Goal: Book appointment/travel/reservation

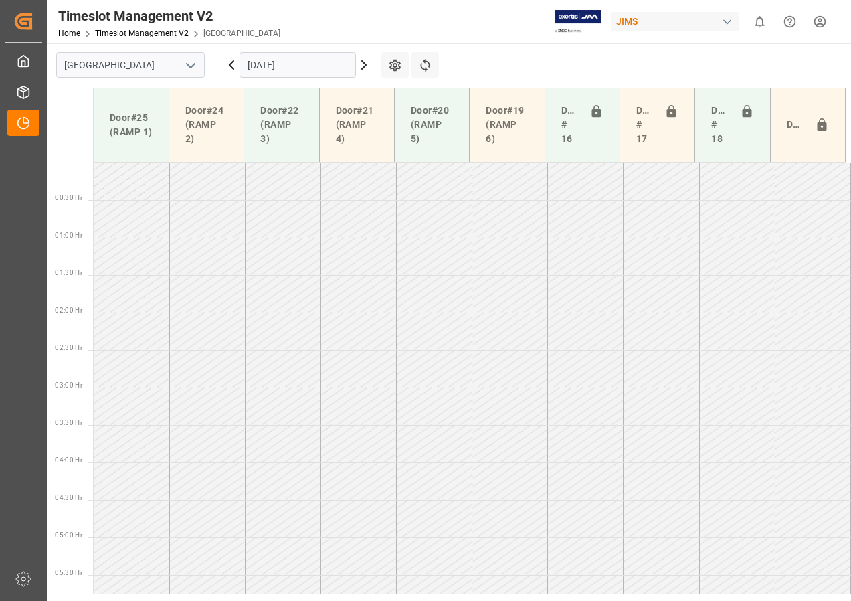
scroll to position [693, 0]
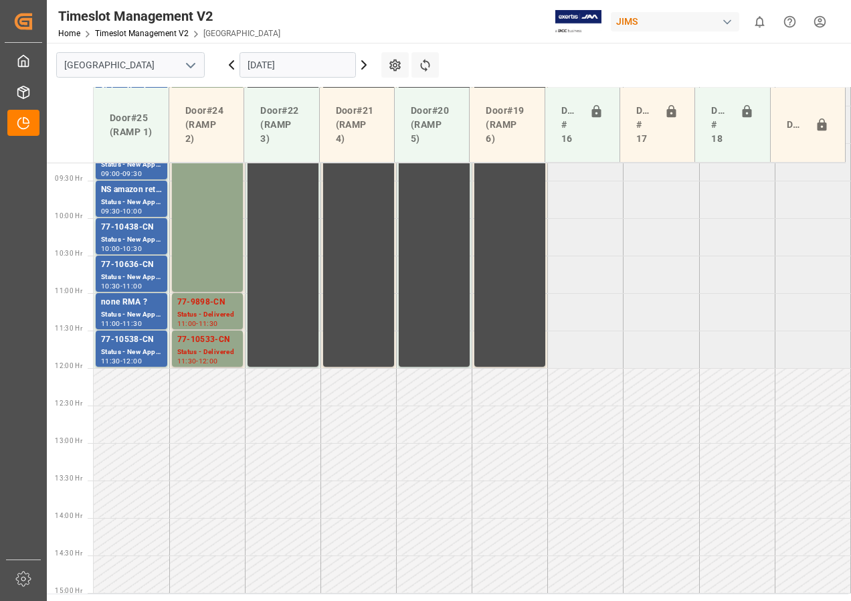
click at [285, 72] on input "[DATE]" at bounding box center [297, 64] width 116 height 25
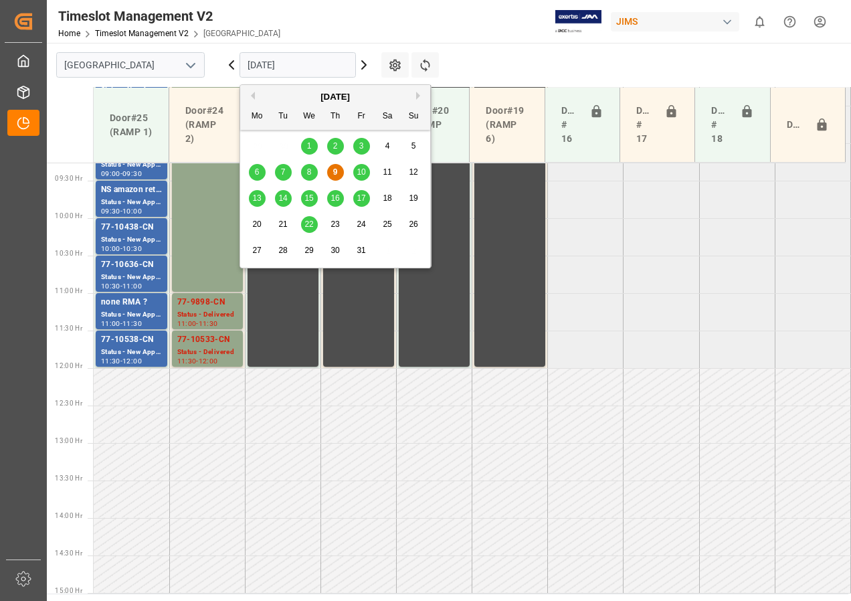
click at [360, 168] on span "10" at bounding box center [360, 171] width 9 height 9
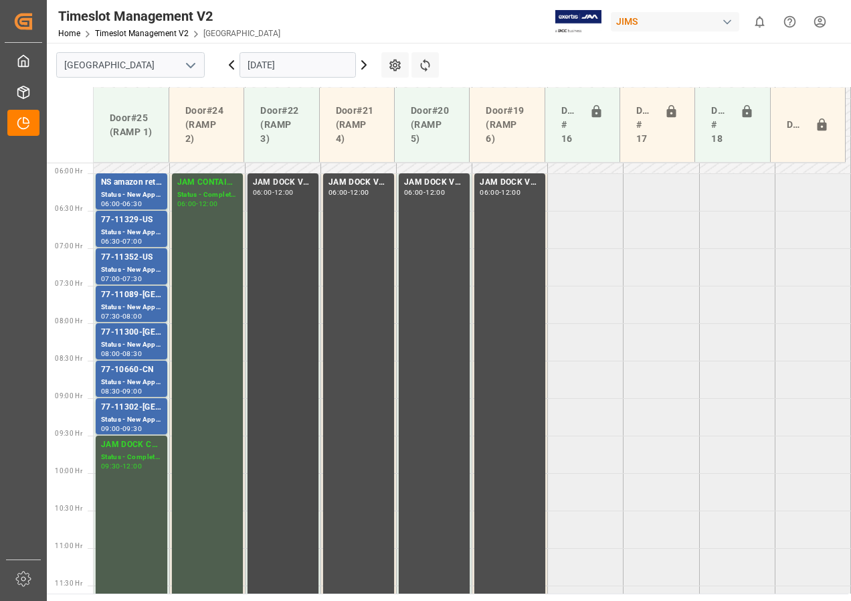
scroll to position [369, 0]
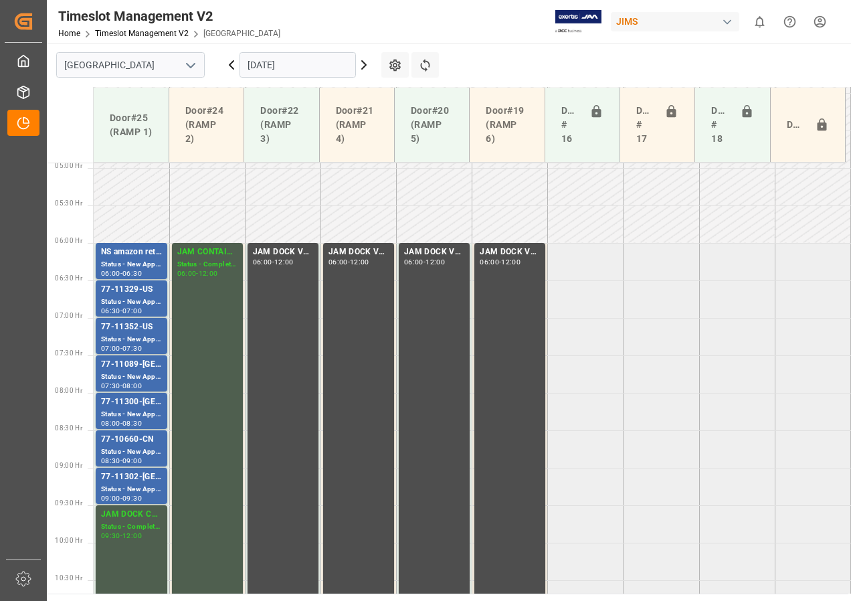
click at [266, 68] on input "[DATE]" at bounding box center [297, 64] width 116 height 25
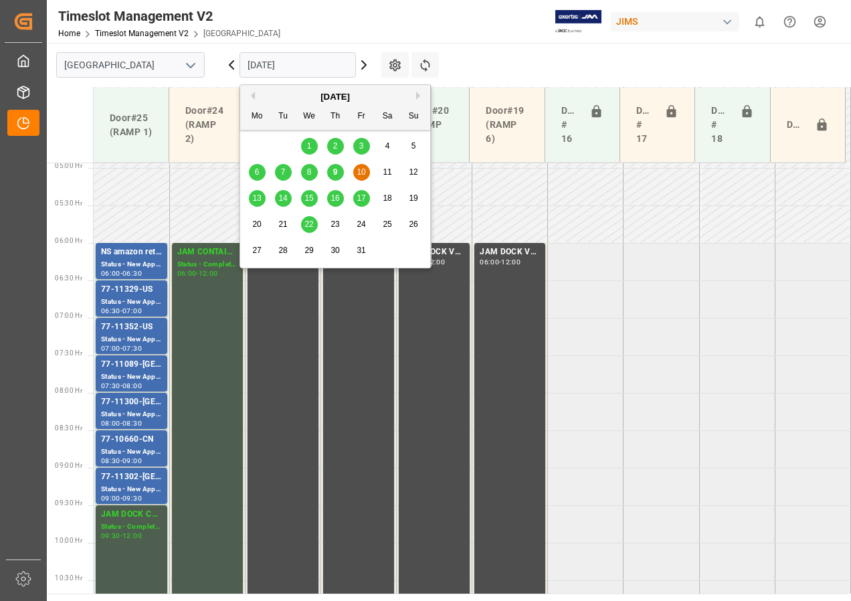
click at [356, 170] on span "10" at bounding box center [360, 171] width 9 height 9
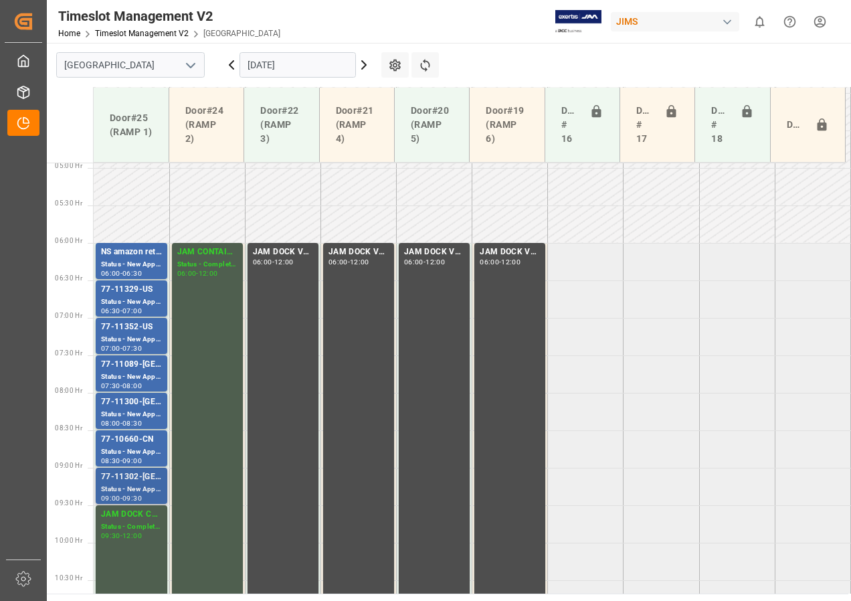
click at [124, 488] on div "Status - New Appointment" at bounding box center [131, 489] width 61 height 11
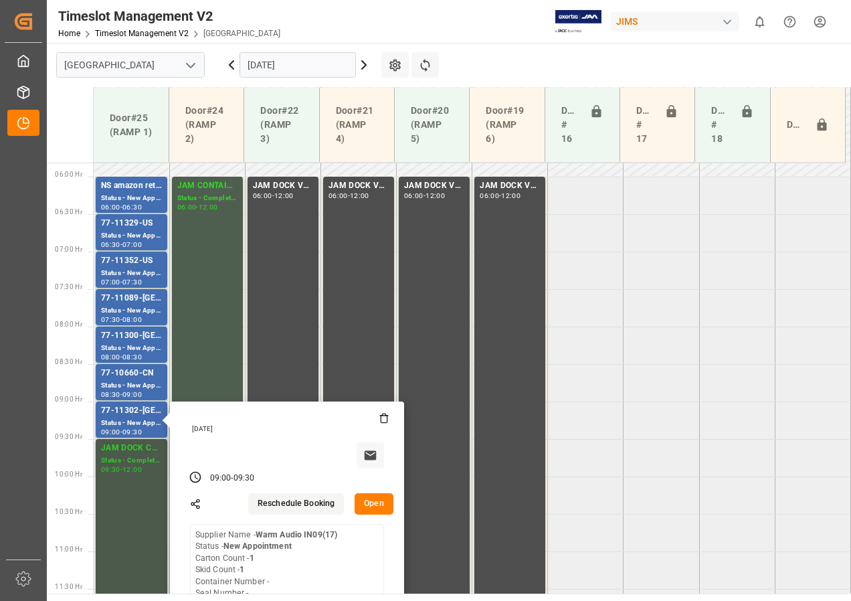
scroll to position [436, 0]
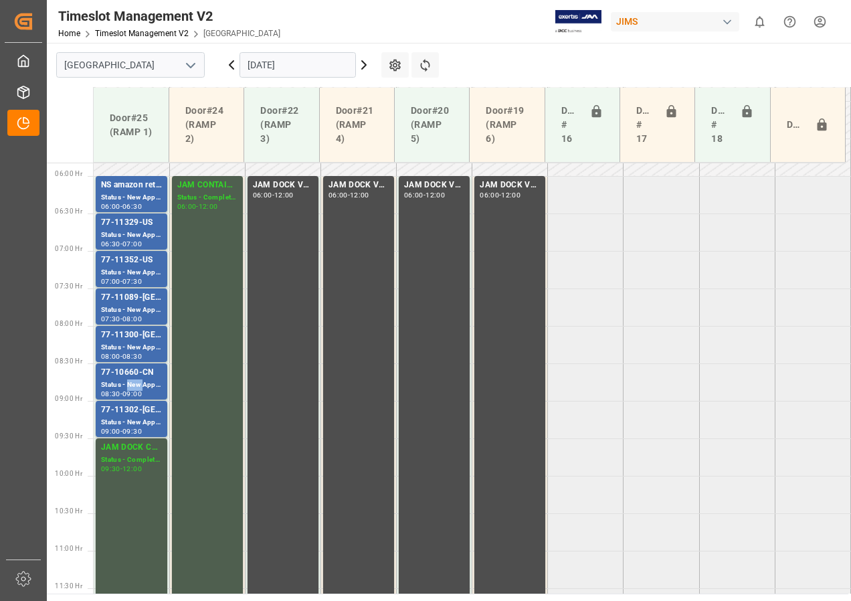
click at [128, 380] on div "Status - New Appointment" at bounding box center [131, 384] width 61 height 11
click at [136, 345] on div "Status - New Appointment" at bounding box center [131, 347] width 61 height 11
click at [132, 312] on div "Status - New Appointment" at bounding box center [131, 309] width 61 height 11
click at [134, 277] on div "Status - New Appointment" at bounding box center [131, 272] width 61 height 11
click at [135, 229] on div "77-11329-US" at bounding box center [131, 222] width 61 height 13
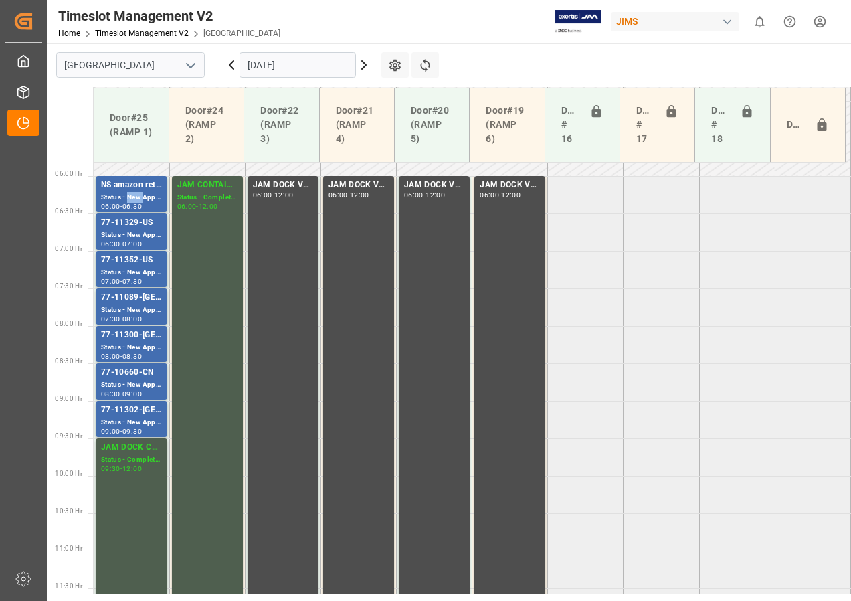
click at [137, 197] on div "Status - New Appointment" at bounding box center [131, 197] width 61 height 11
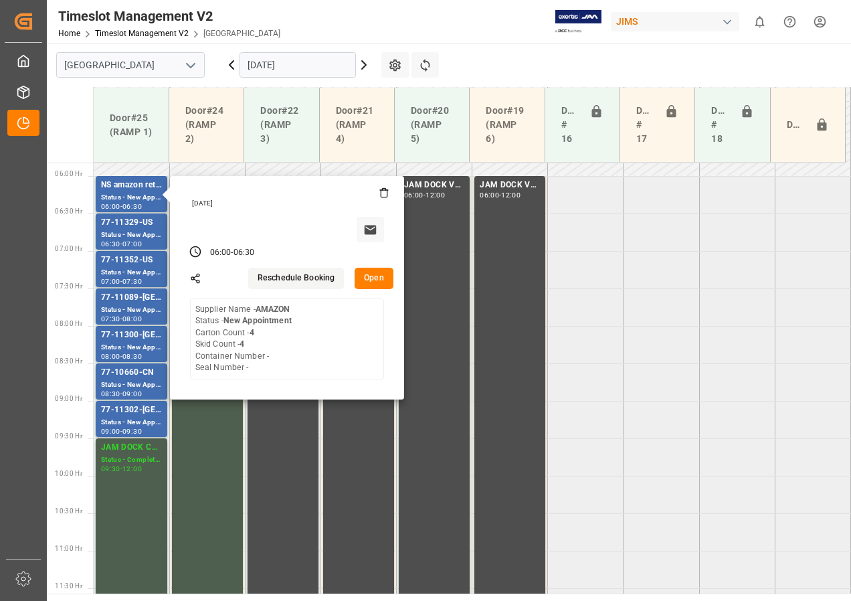
click at [286, 72] on input "[DATE]" at bounding box center [297, 64] width 116 height 25
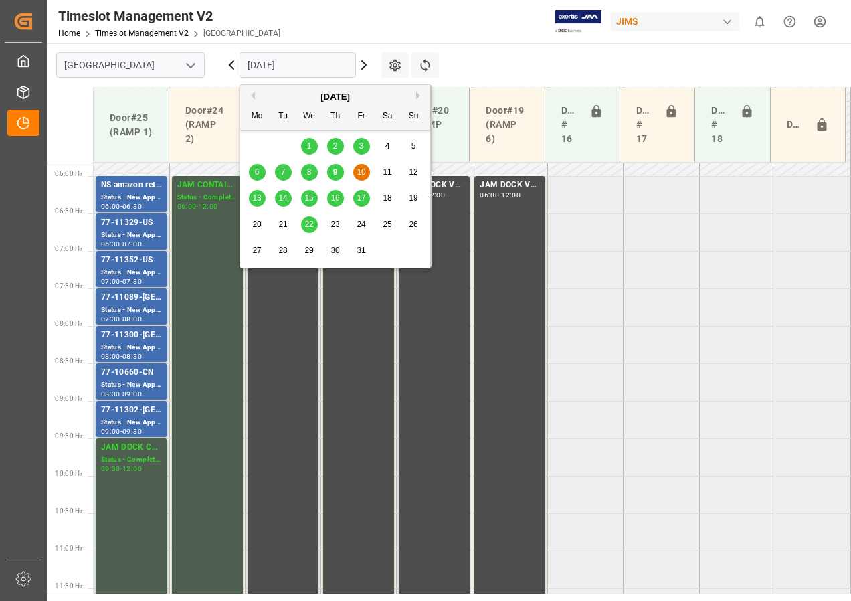
click at [334, 169] on span "9" at bounding box center [335, 171] width 5 height 9
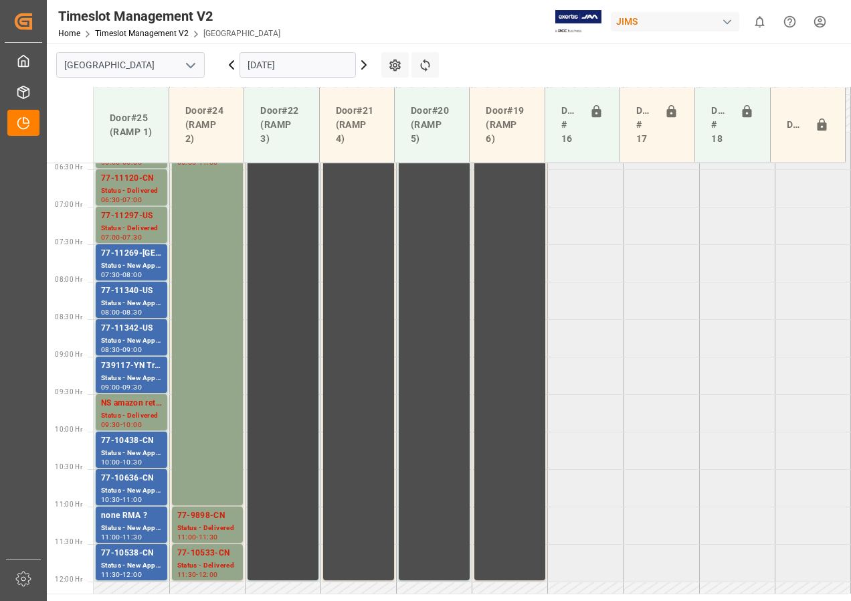
scroll to position [501, 0]
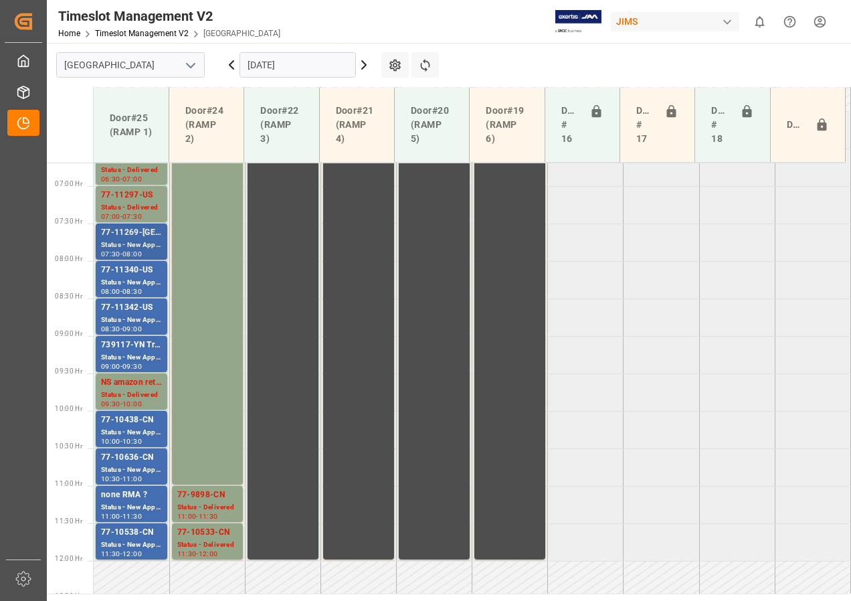
click at [126, 243] on div "Status - New Appointment" at bounding box center [131, 244] width 61 height 11
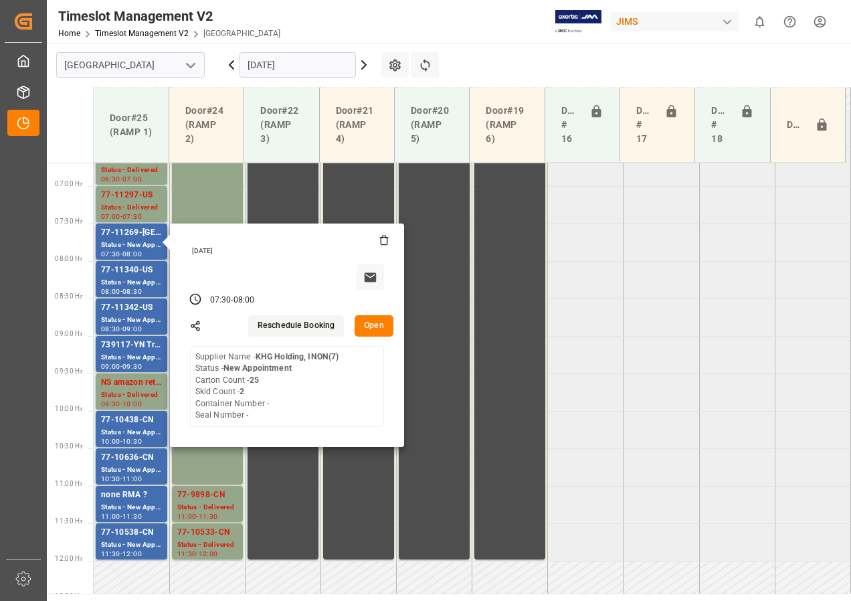
click at [372, 324] on button "Open" at bounding box center [373, 325] width 39 height 21
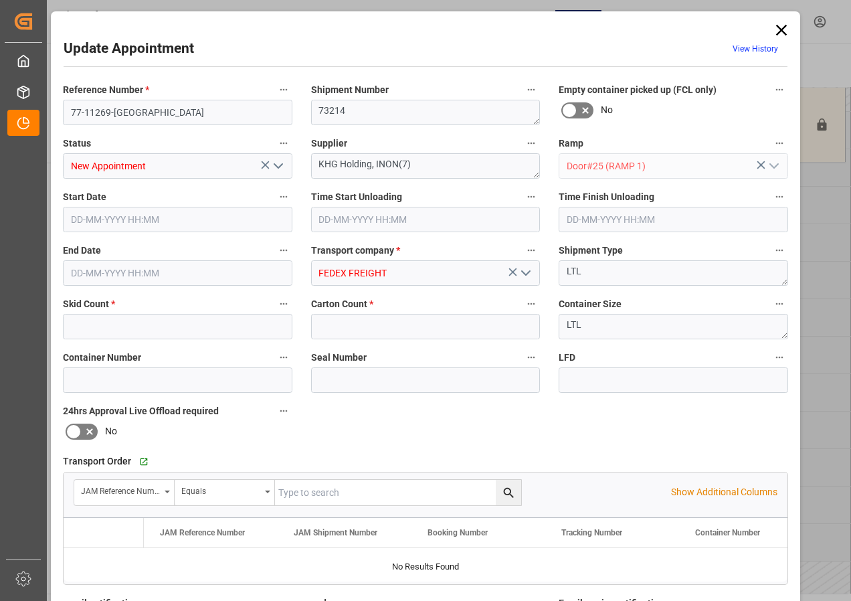
type input "2"
type input "25"
type input "[DATE] 07:30"
type input "[DATE] 08:00"
type input "[DATE] 18:14"
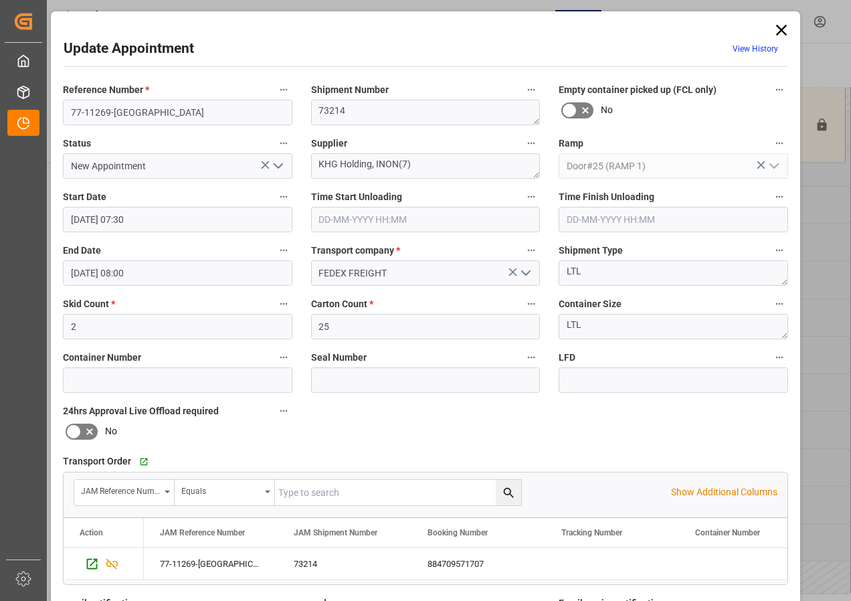
click at [773, 23] on icon at bounding box center [781, 30] width 19 height 19
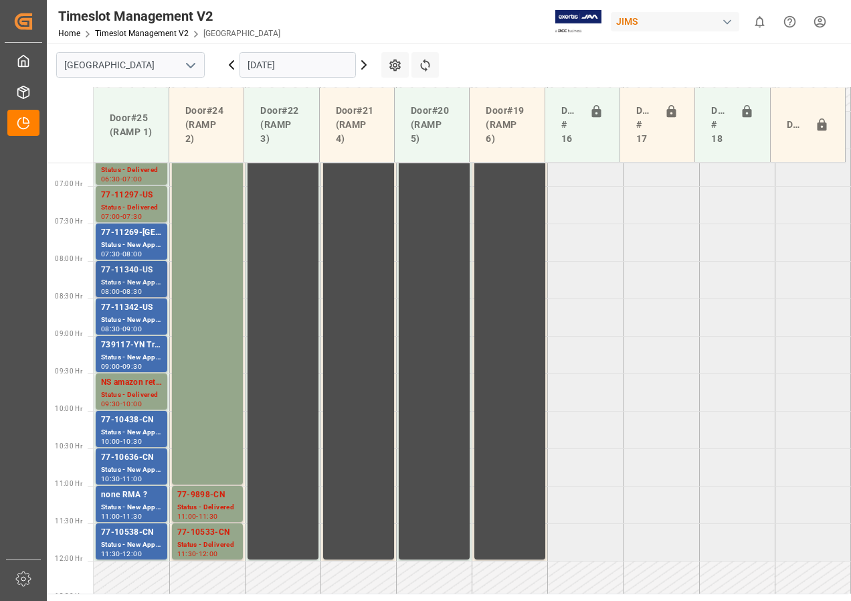
click at [124, 286] on div "Status - New Appointment" at bounding box center [131, 282] width 61 height 11
click at [118, 280] on div "Status - New Appointment" at bounding box center [131, 282] width 61 height 11
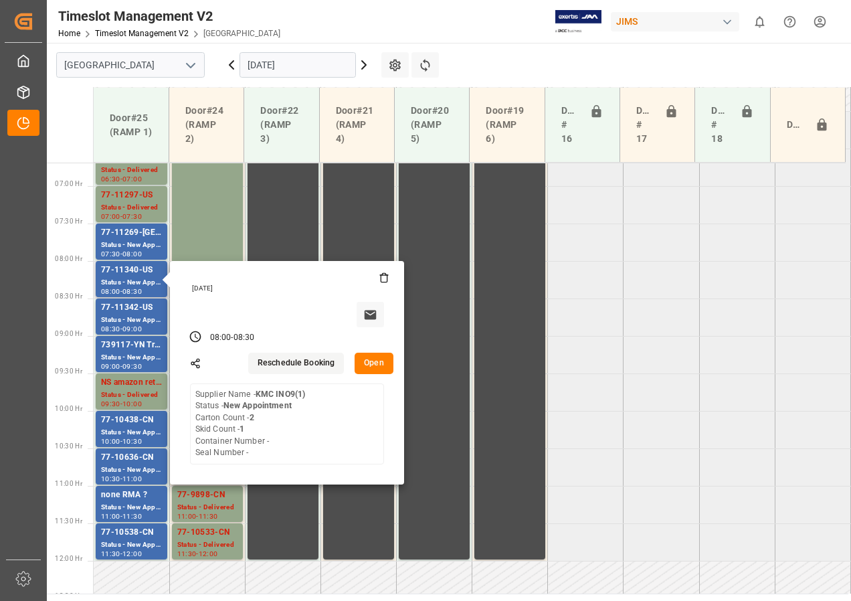
click at [368, 360] on button "Open" at bounding box center [373, 362] width 39 height 21
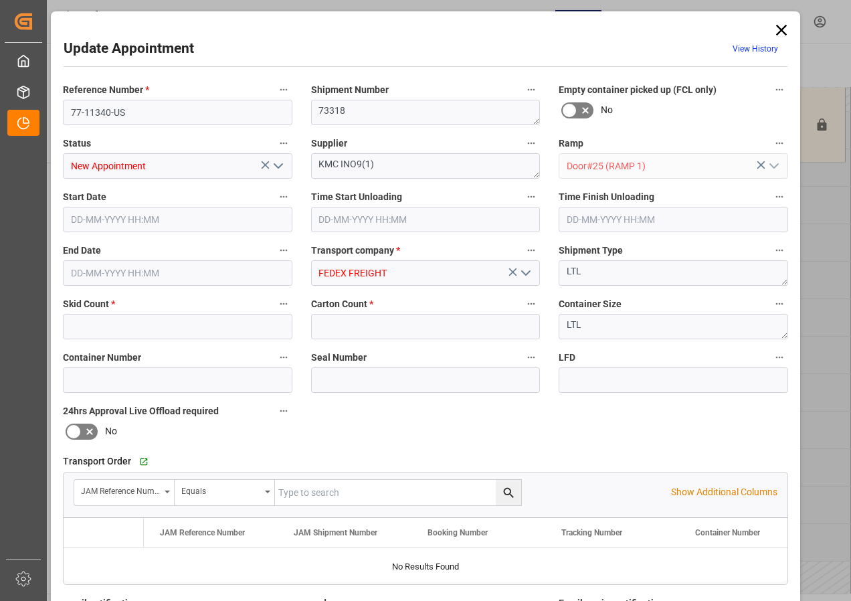
type input "1"
type input "2"
type input "[DATE] 08:00"
type input "[DATE] 08:30"
type input "[DATE] 18:17"
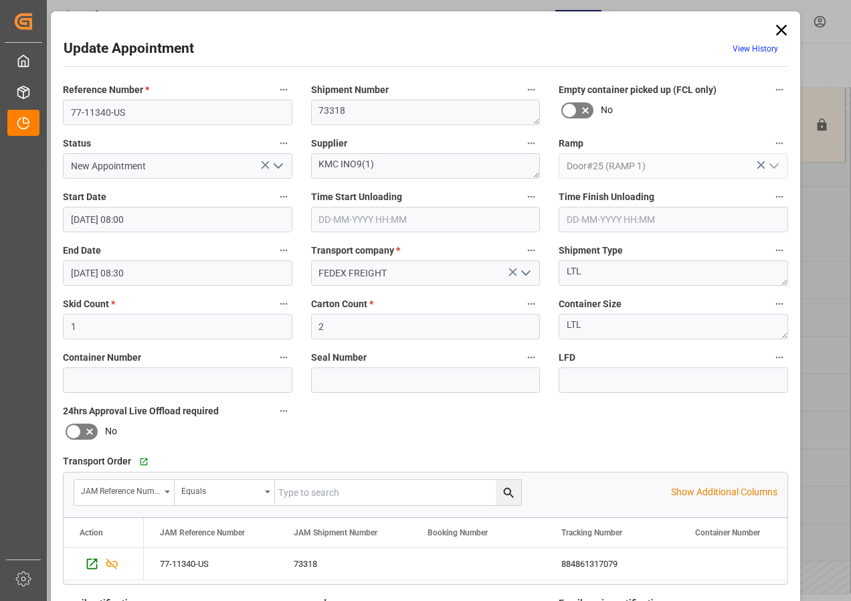
click at [774, 29] on icon at bounding box center [781, 30] width 19 height 19
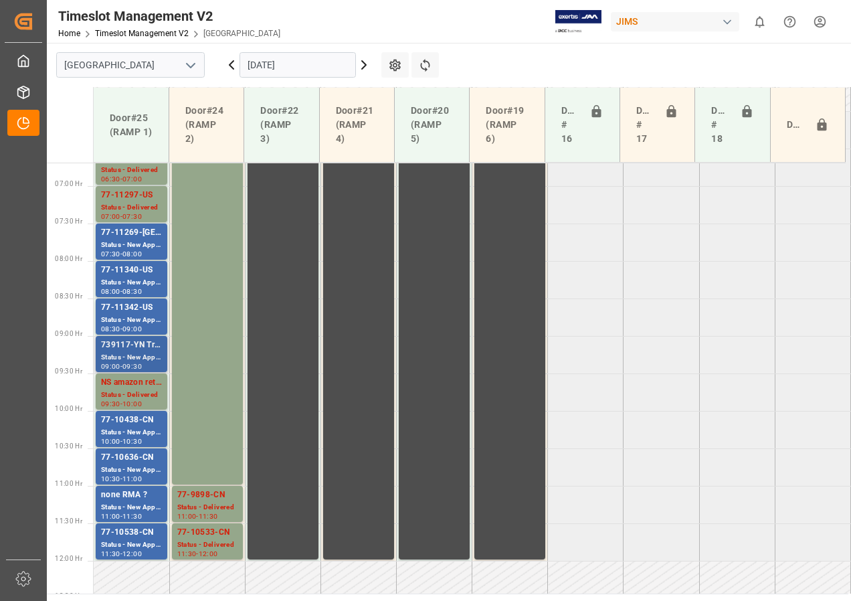
click at [138, 353] on div "Status - New Appointment" at bounding box center [131, 357] width 61 height 11
click at [138, 354] on div "Status - New Appointment" at bounding box center [131, 357] width 61 height 11
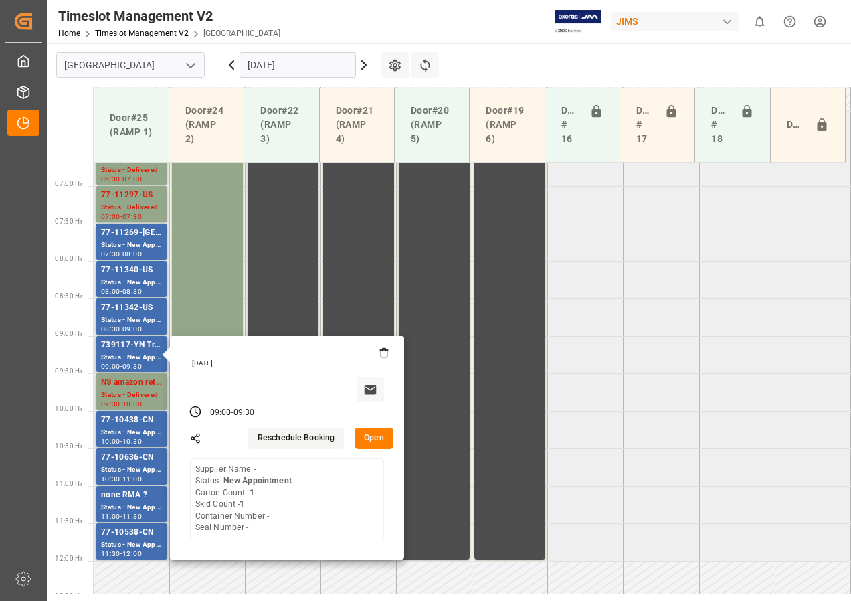
click at [364, 440] on button "Open" at bounding box center [373, 437] width 39 height 21
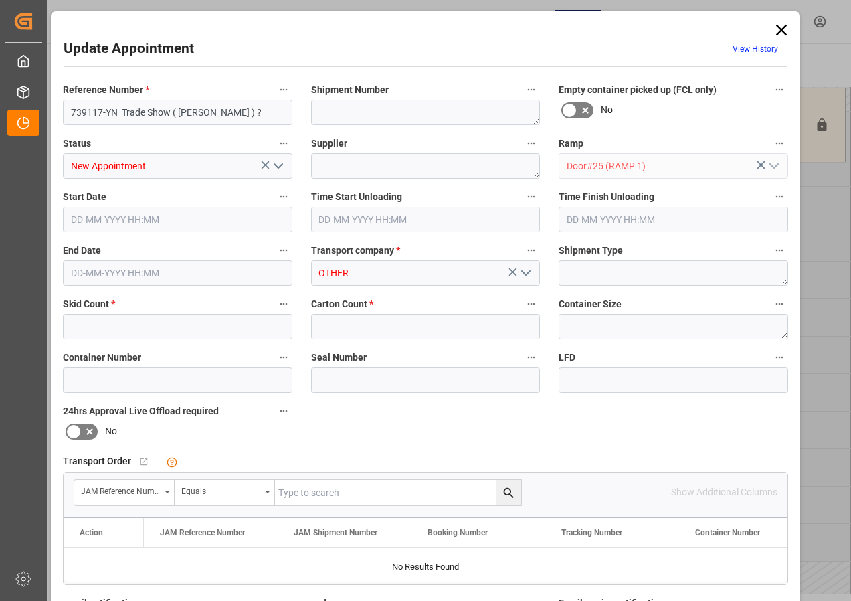
type input "1"
type input "[DATE] 09:00"
type input "[DATE] 09:30"
type input "[DATE] 12:53"
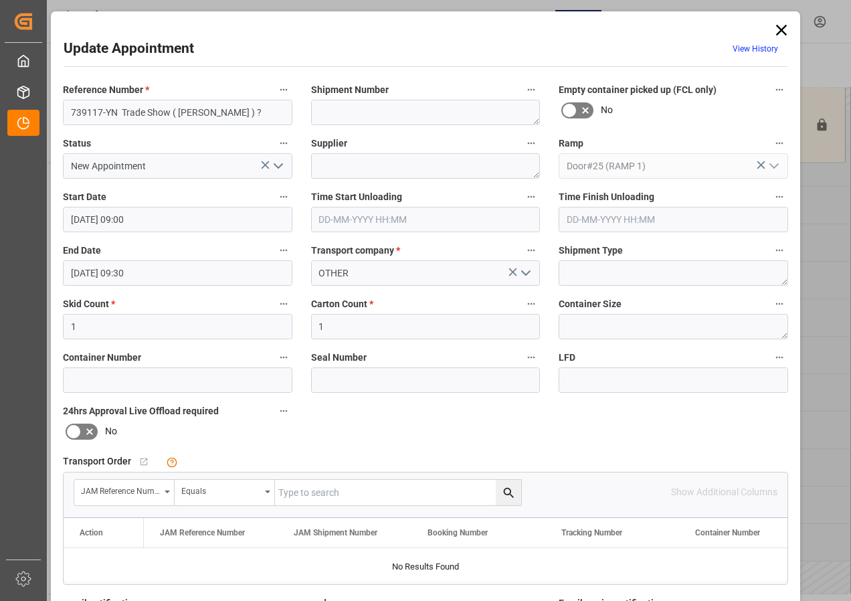
click at [781, 26] on icon at bounding box center [781, 30] width 19 height 19
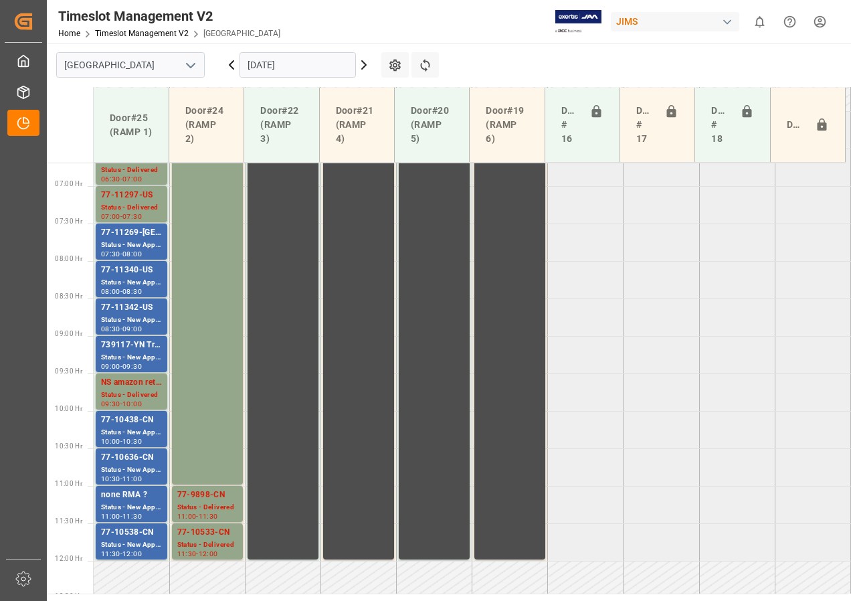
click at [304, 76] on input "[DATE]" at bounding box center [297, 64] width 116 height 25
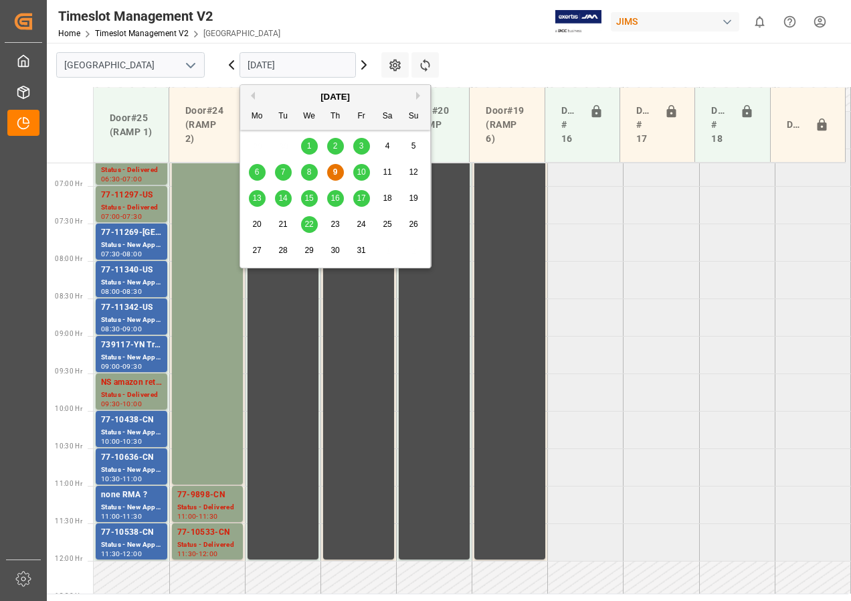
click at [259, 197] on span "13" at bounding box center [256, 197] width 9 height 9
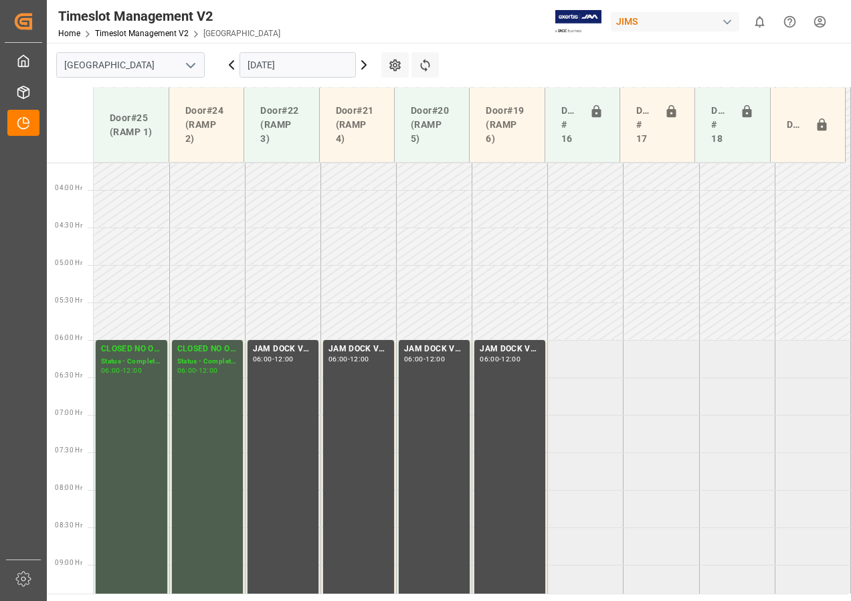
click at [265, 66] on input "[DATE]" at bounding box center [297, 64] width 116 height 25
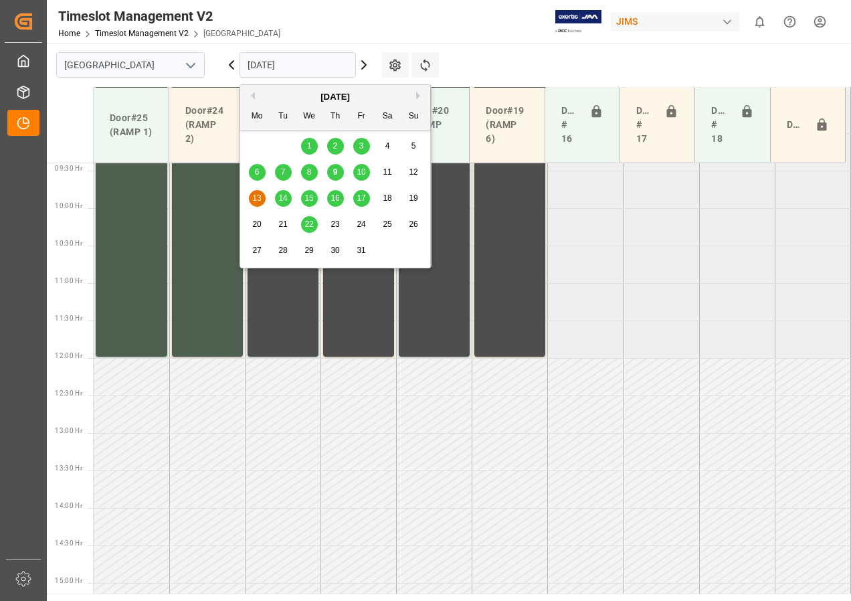
scroll to position [768, 0]
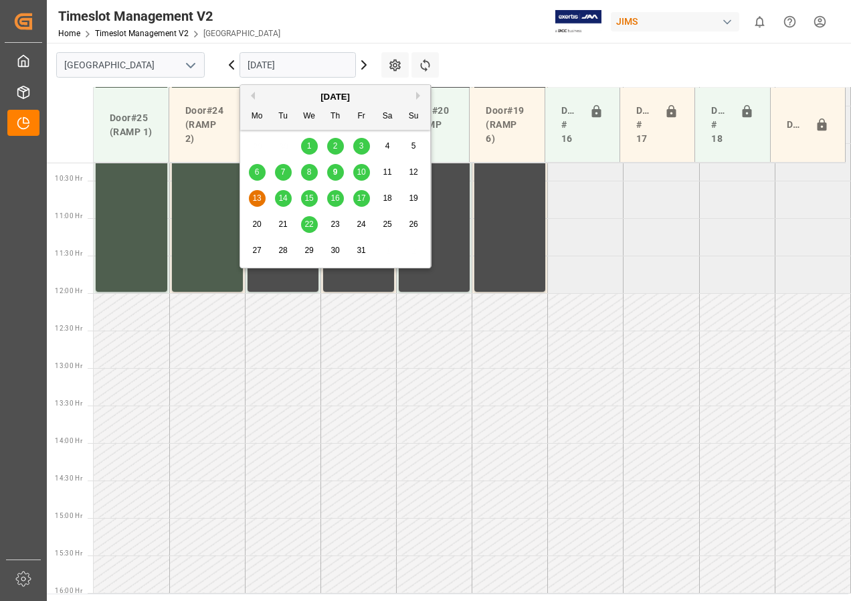
click at [268, 68] on input "[DATE]" at bounding box center [297, 64] width 116 height 25
click at [277, 195] on div "14" at bounding box center [283, 199] width 17 height 16
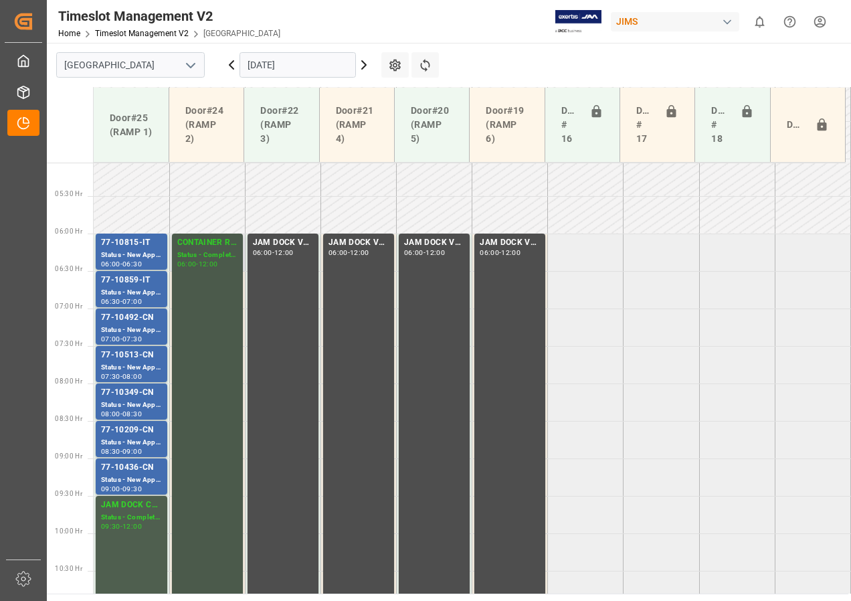
scroll to position [367, 0]
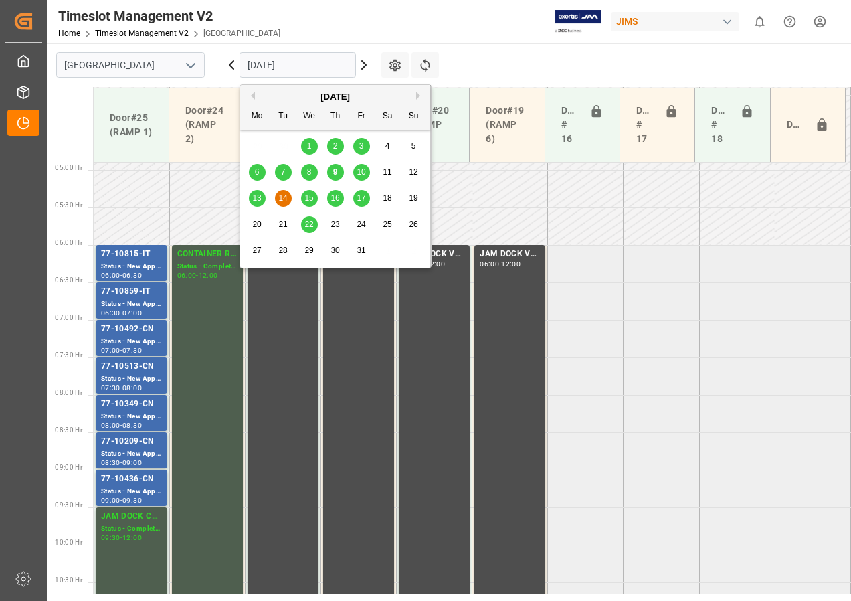
click at [279, 72] on input "[DATE]" at bounding box center [297, 64] width 116 height 25
click at [307, 197] on span "15" at bounding box center [308, 197] width 9 height 9
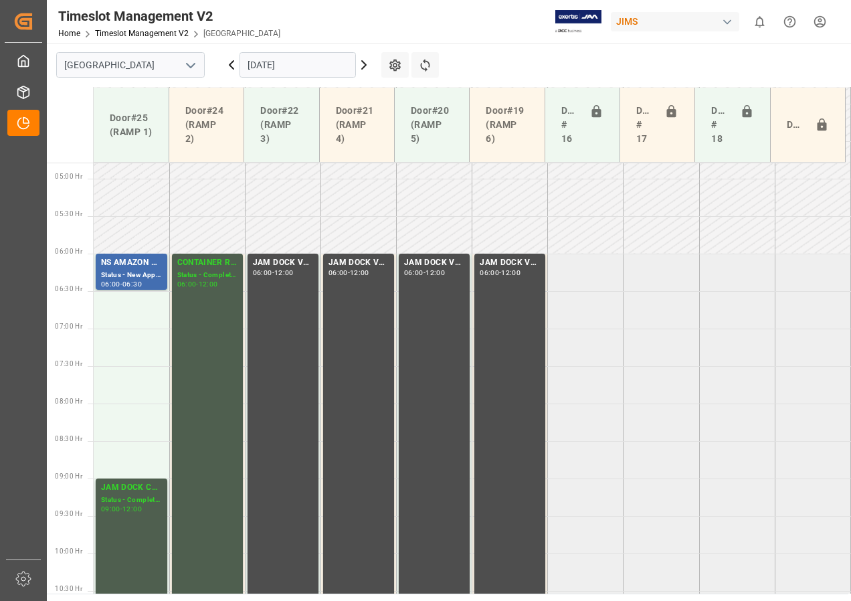
scroll to position [335, 0]
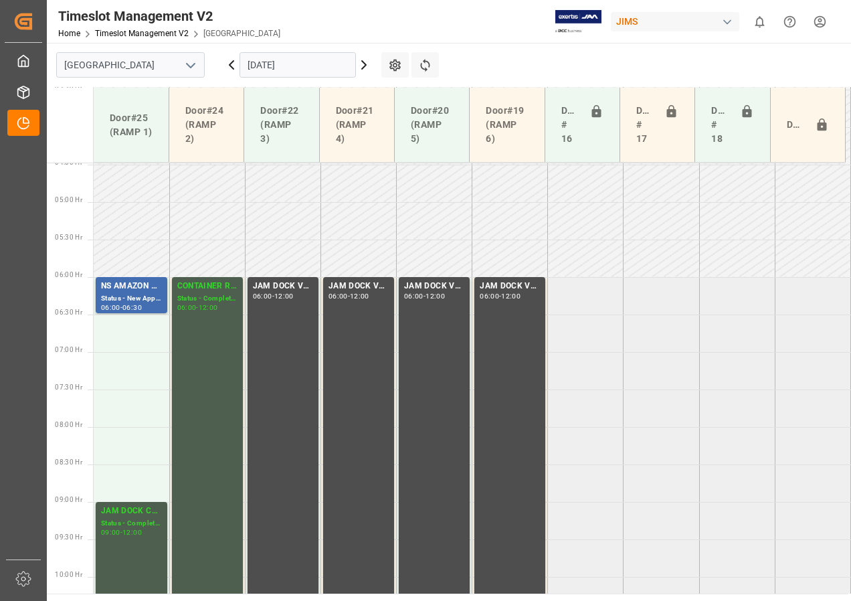
click at [273, 70] on input "[DATE]" at bounding box center [297, 64] width 116 height 25
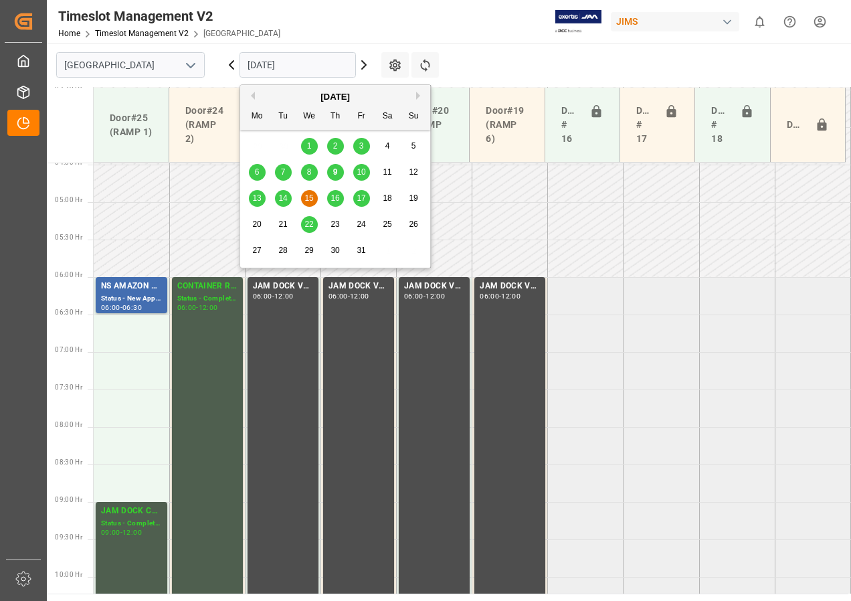
click at [333, 197] on span "16" at bounding box center [334, 197] width 9 height 9
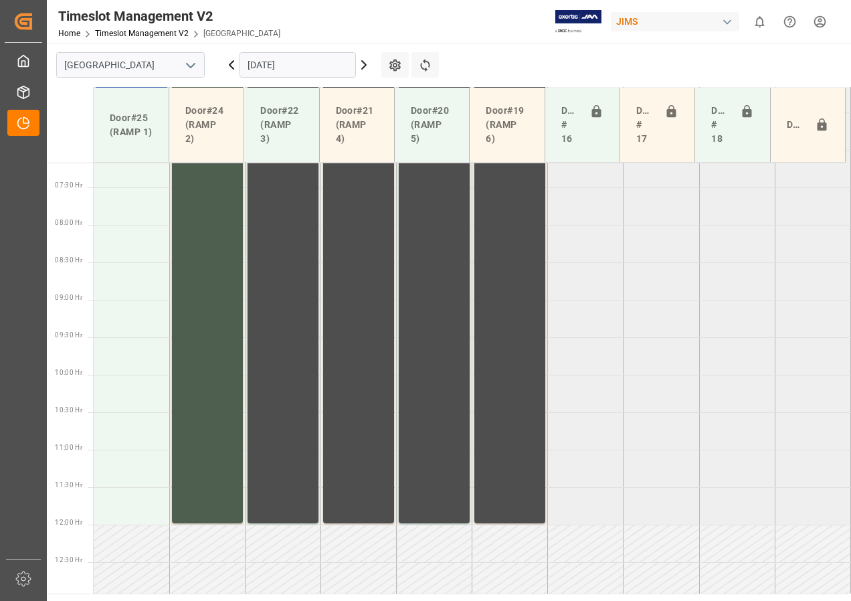
scroll to position [768, 0]
